Goal: Complete application form

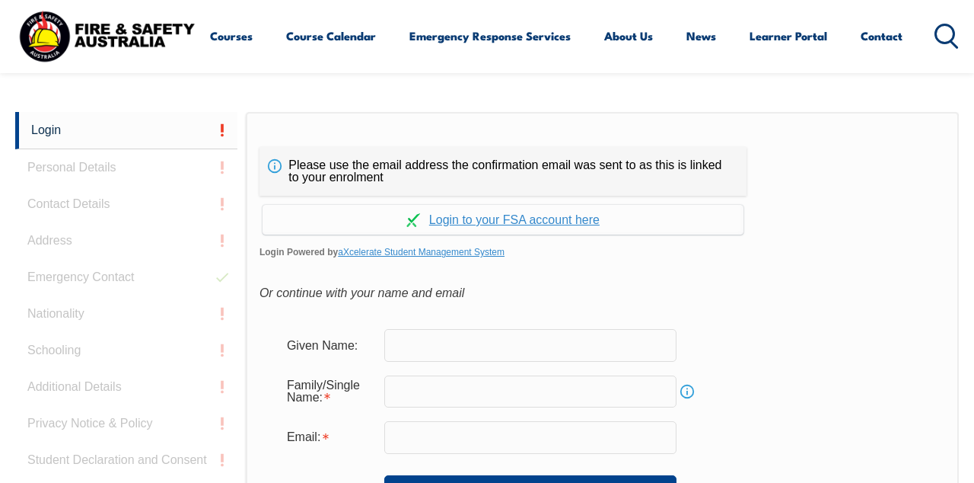
scroll to position [359, 0]
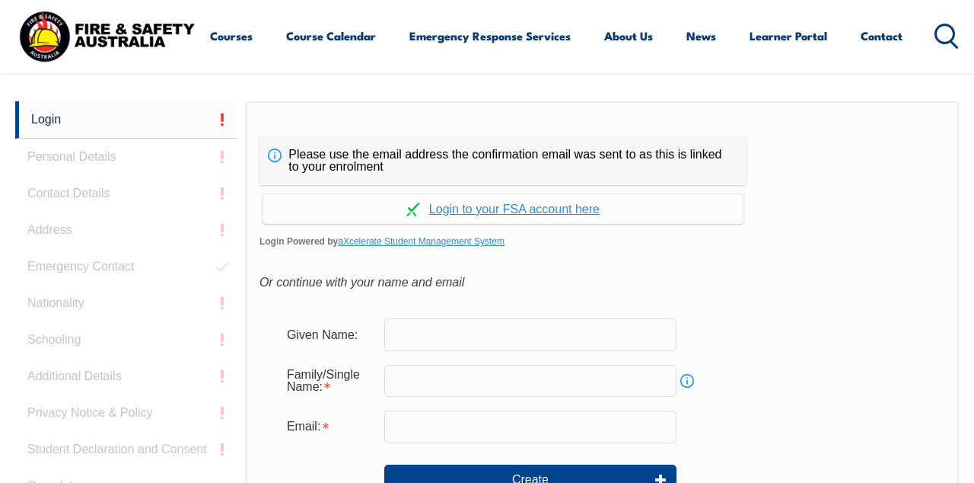
click at [553, 338] on input "text" at bounding box center [530, 334] width 292 height 32
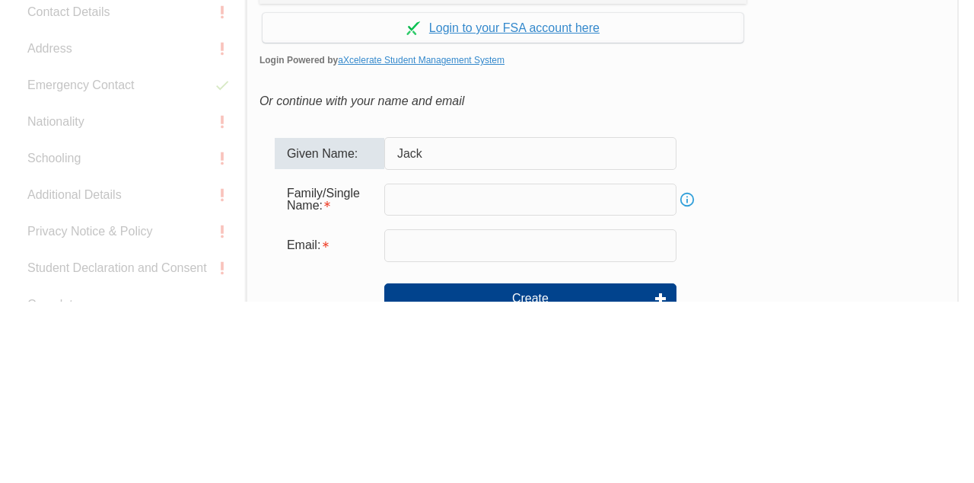
type input "Jack"
click at [554, 375] on input "text" at bounding box center [530, 381] width 292 height 32
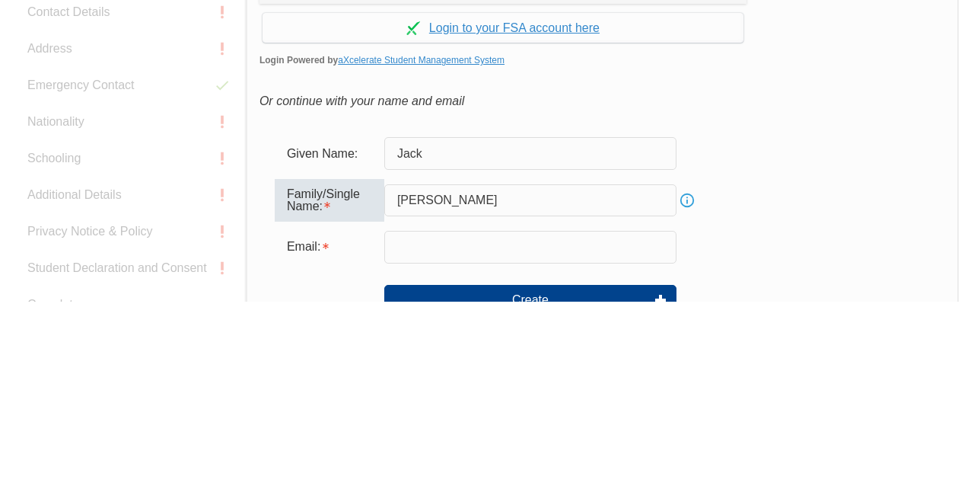
type input "[PERSON_NAME]"
click at [515, 425] on input "email" at bounding box center [530, 428] width 292 height 32
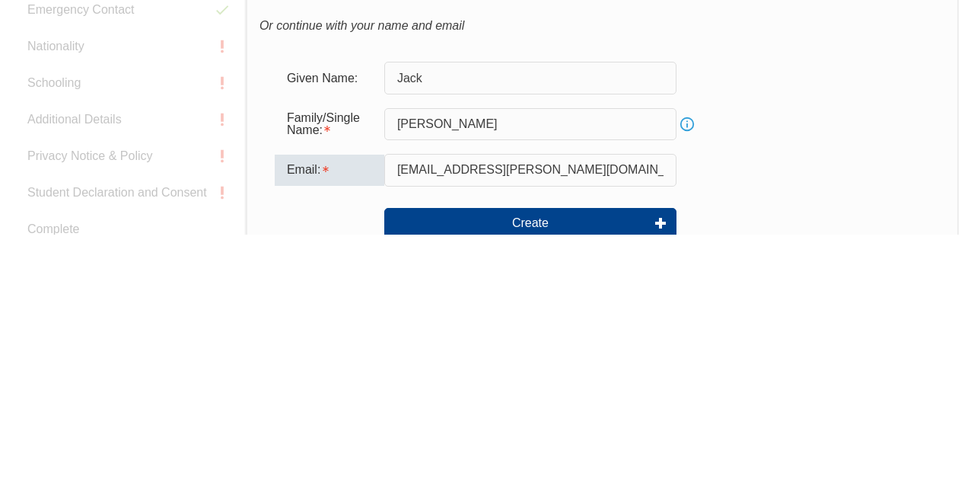
scroll to position [369, 0]
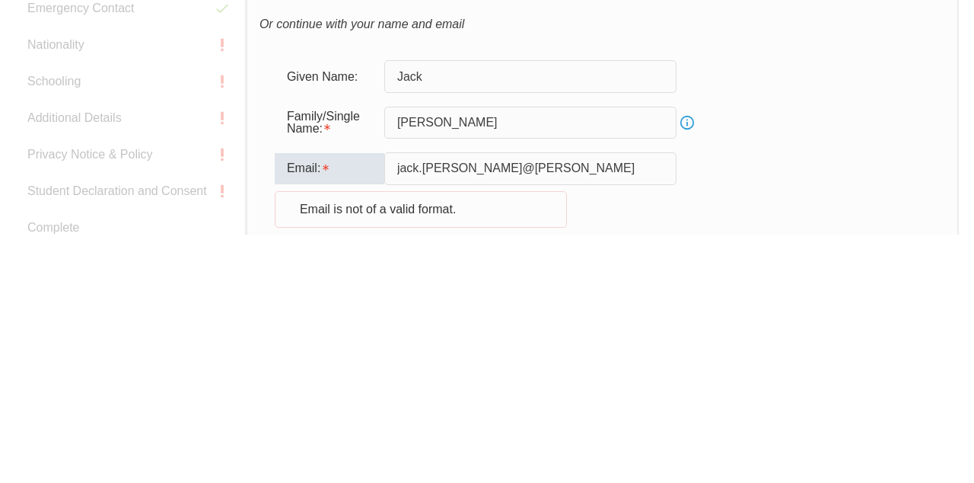
type input "jack.[PERSON_NAME]@downe"
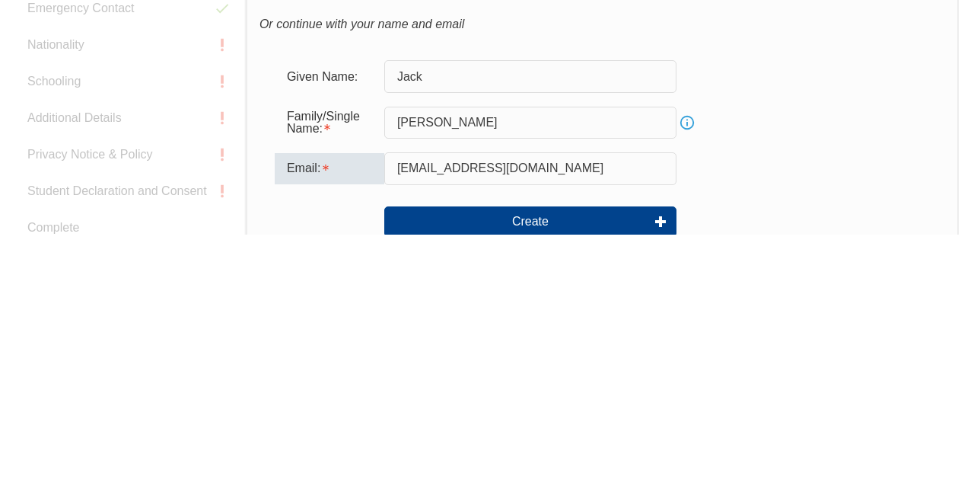
type input "[EMAIL_ADDRESS][DOMAIN_NAME]"
click at [652, 482] on button "Create" at bounding box center [530, 469] width 292 height 30
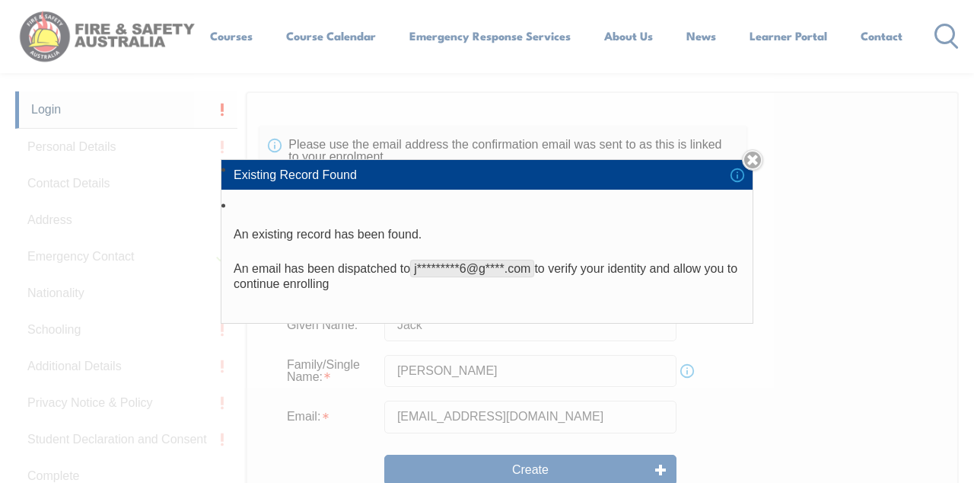
click at [751, 189] on li "Existing Record Found" at bounding box center [487, 174] width 531 height 29
click at [752, 171] on link "Close" at bounding box center [752, 159] width 21 height 21
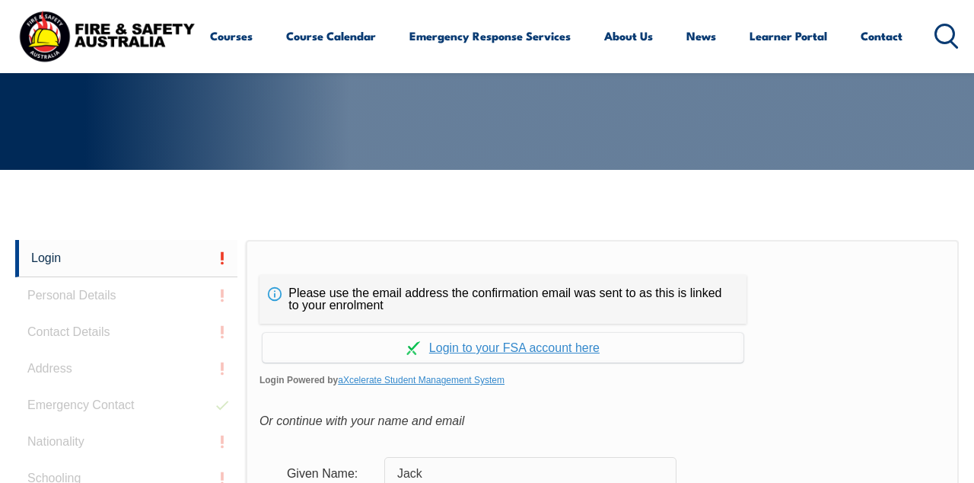
scroll to position [0, 0]
